Goal: Information Seeking & Learning: Learn about a topic

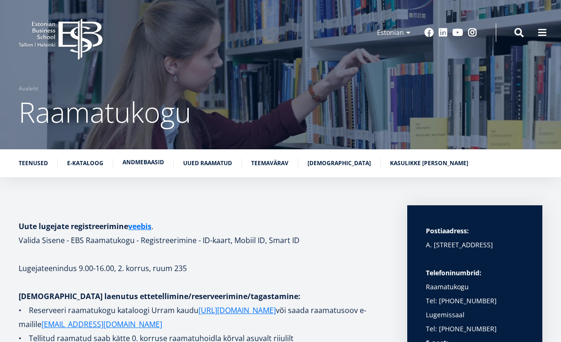
click at [140, 162] on link "Andmebaasid" at bounding box center [143, 162] width 41 height 9
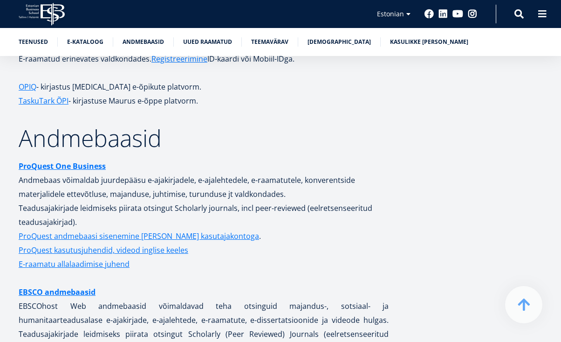
scroll to position [1795, 0]
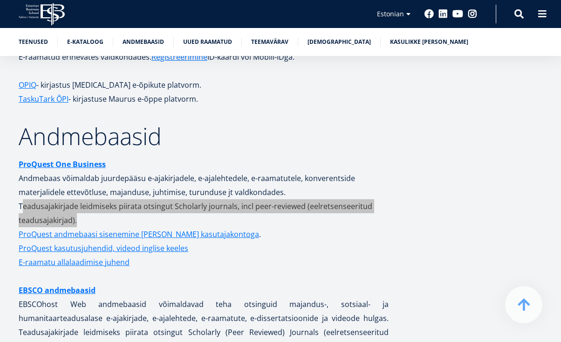
drag, startPoint x: 420, startPoint y: 341, endPoint x: 134, endPoint y: 186, distance: 325.7
click at [134, 186] on p "ProQuest One Business Andmebaas võimaldab juurdepääsu e-ajakirjadele, e-ajaleht…" at bounding box center [204, 192] width 370 height 70
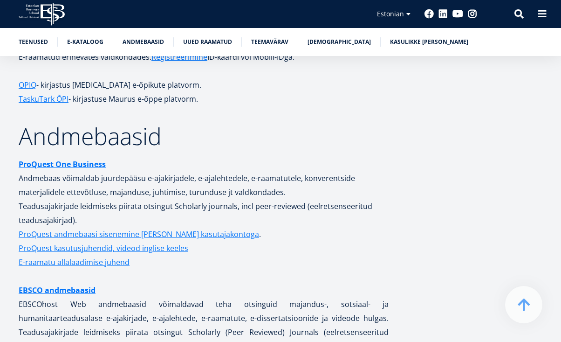
click at [68, 283] on link "EBSCO andmebaasid" at bounding box center [57, 290] width 77 height 14
click at [78, 283] on link "EBSCO andmebaasid" at bounding box center [57, 290] width 77 height 14
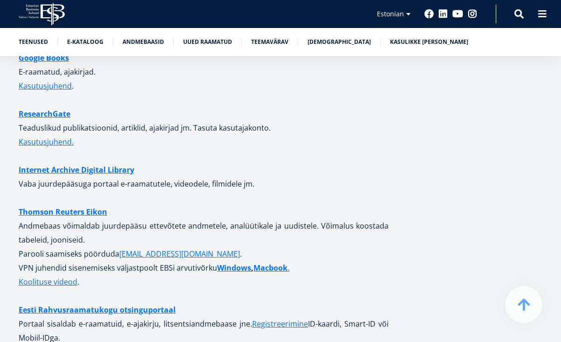
scroll to position [2545, 0]
click at [542, 22] on button at bounding box center [542, 13] width 19 height 19
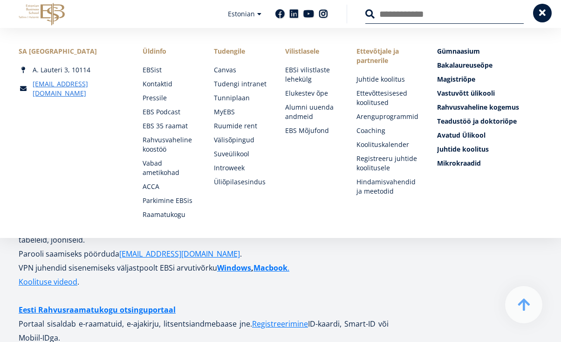
click at [539, 7] on button at bounding box center [542, 13] width 19 height 19
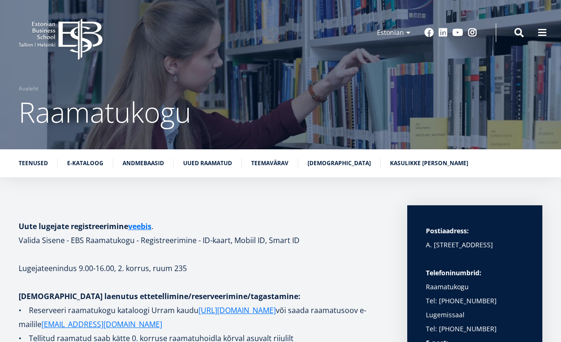
scroll to position [0, 0]
click at [36, 163] on link "Teenused" at bounding box center [33, 162] width 29 height 9
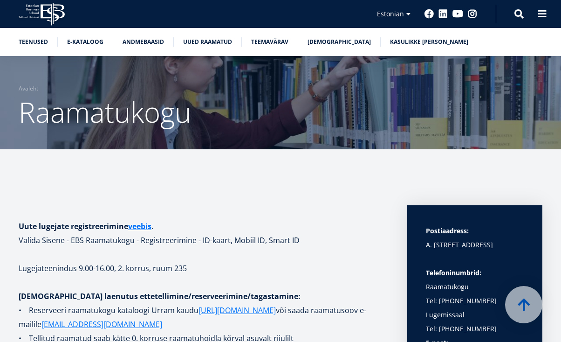
scroll to position [666, 0]
